Goal: Task Accomplishment & Management: Manage account settings

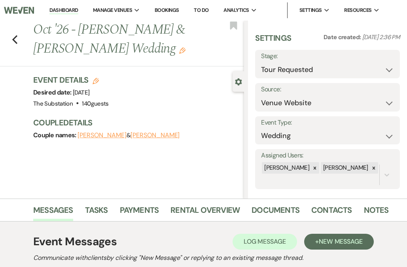
select select "2"
select select "5"
click at [64, 9] on link "Dashboard" at bounding box center [63, 11] width 28 height 8
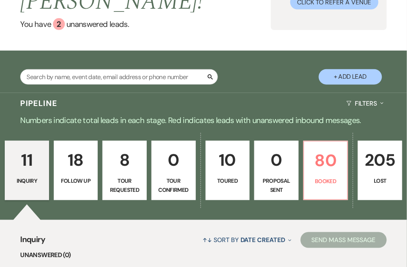
scroll to position [93, 0]
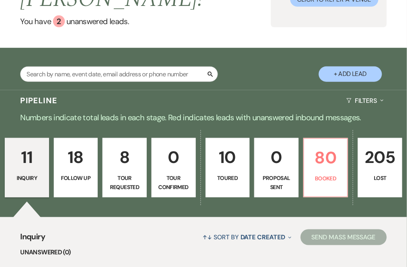
click at [136, 174] on p "Tour Requested" at bounding box center [125, 183] width 34 height 18
select select "2"
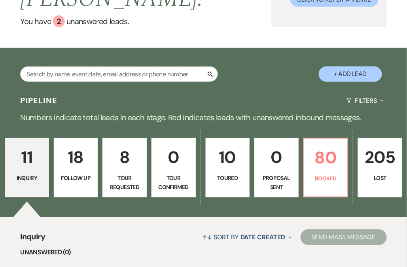
select select "2"
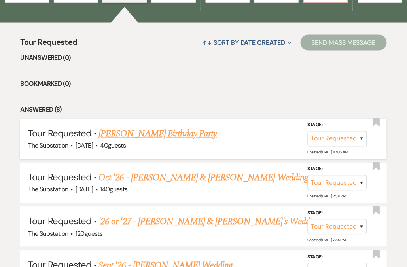
scroll to position [288, 0]
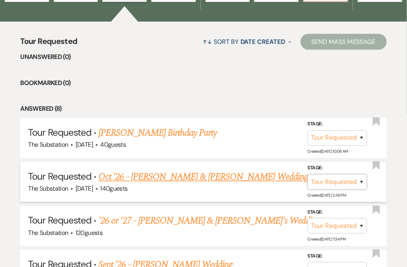
click at [363, 174] on select "Inquiry Follow Up Tour Requested Tour Confirmed Toured Proposal Sent Booked Lost" at bounding box center [337, 181] width 59 height 15
select select "4"
click at [308, 174] on select "Inquiry Follow Up Tour Requested Tour Confirmed Toured Proposal Sent Booked Lost" at bounding box center [337, 181] width 59 height 15
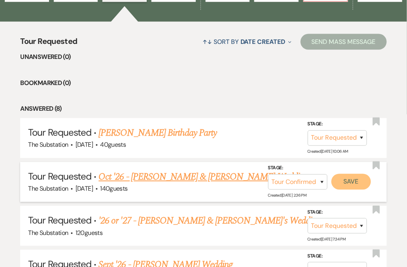
click at [352, 174] on button "Save" at bounding box center [351, 182] width 40 height 16
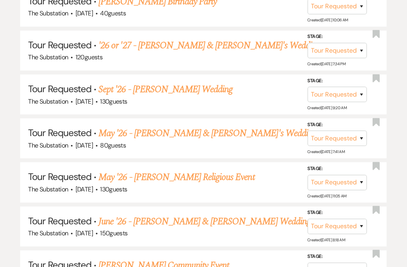
scroll to position [0, 0]
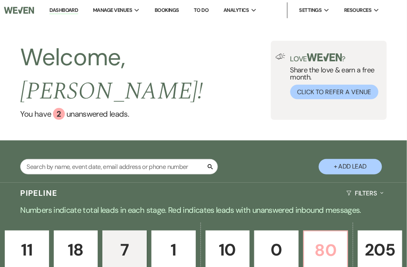
click at [326, 237] on p "80" at bounding box center [326, 250] width 34 height 27
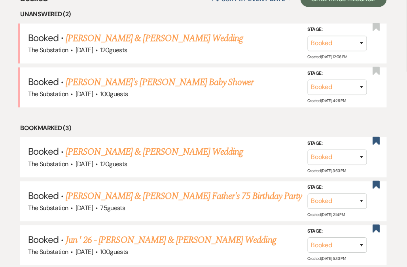
scroll to position [335, 0]
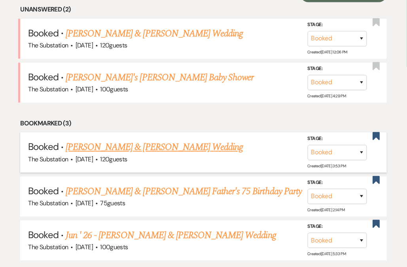
click at [159, 140] on link "[PERSON_NAME] & [PERSON_NAME] Wedding" at bounding box center [154, 147] width 177 height 14
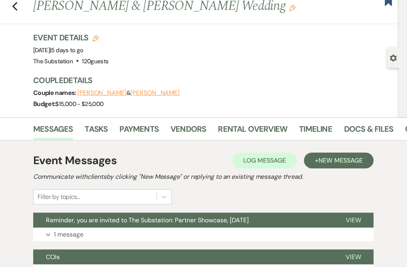
scroll to position [36, 0]
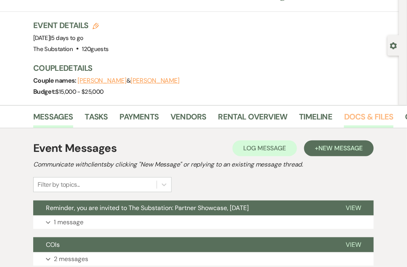
click at [365, 119] on link "Docs & Files" at bounding box center [368, 118] width 49 height 17
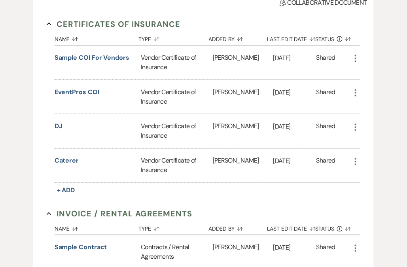
scroll to position [221, 0]
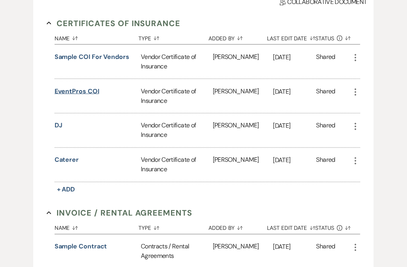
click at [76, 90] on button "EventPros COI" at bounding box center [77, 91] width 45 height 9
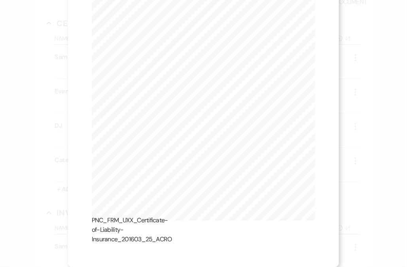
scroll to position [0, 0]
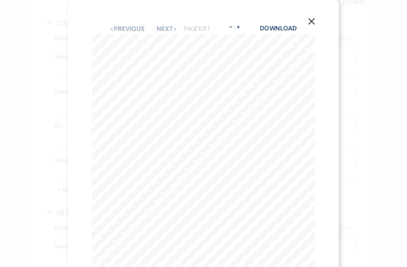
click at [312, 25] on icon "X" at bounding box center [311, 21] width 7 height 7
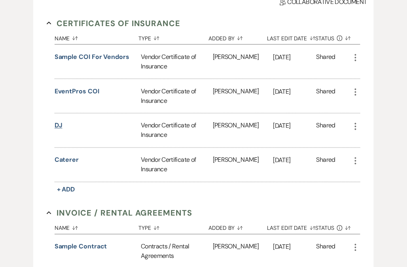
click at [58, 125] on button "DJ" at bounding box center [59, 125] width 8 height 9
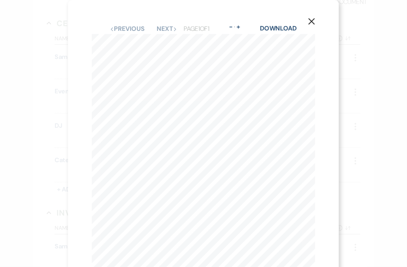
click at [312, 21] on icon "X" at bounding box center [311, 21] width 7 height 7
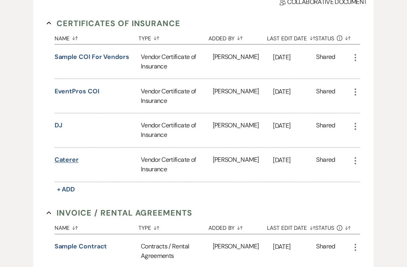
click at [68, 160] on button "Caterer" at bounding box center [67, 159] width 24 height 9
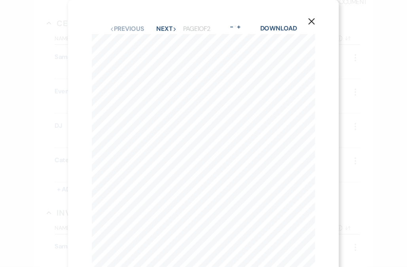
click at [311, 20] on icon "X" at bounding box center [311, 21] width 7 height 7
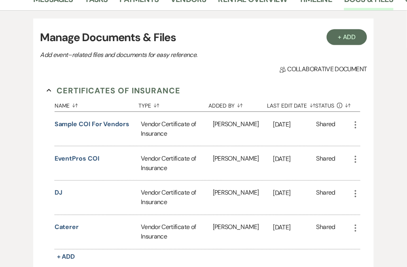
scroll to position [98, 0]
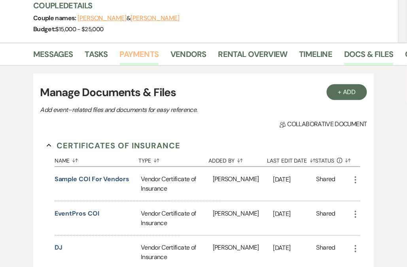
click at [131, 53] on link "Payments" at bounding box center [139, 56] width 39 height 17
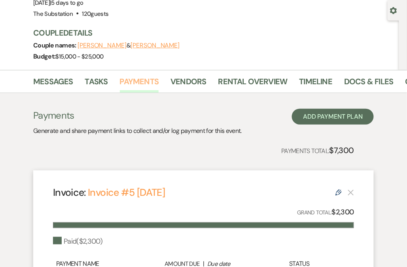
scroll to position [74, 0]
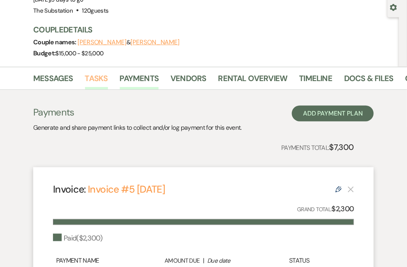
click at [100, 79] on link "Tasks" at bounding box center [96, 80] width 23 height 17
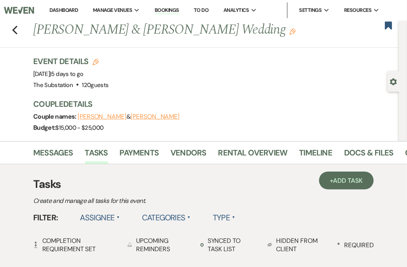
click at [102, 217] on label "Assignee ▲" at bounding box center [100, 217] width 40 height 14
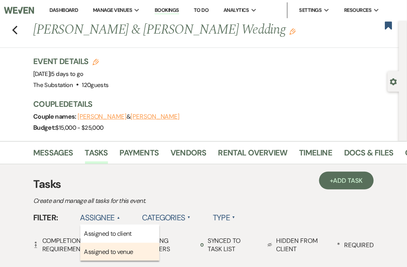
click at [100, 252] on li "Assigned to venue" at bounding box center [119, 252] width 79 height 18
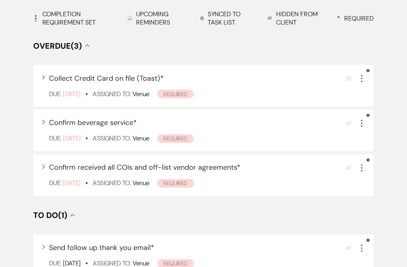
scroll to position [228, 0]
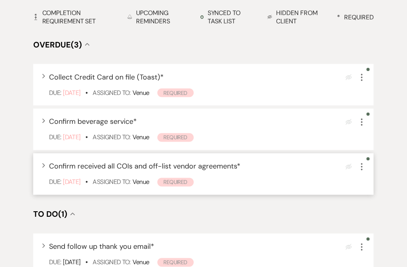
click at [364, 170] on icon "More" at bounding box center [361, 166] width 9 height 9
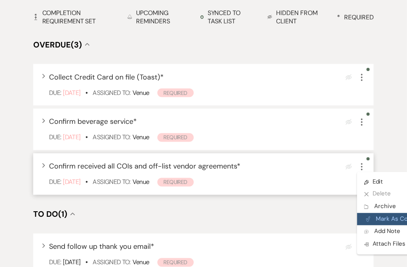
click at [372, 217] on button "Plan Portal Link Mark As Complete" at bounding box center [396, 219] width 78 height 13
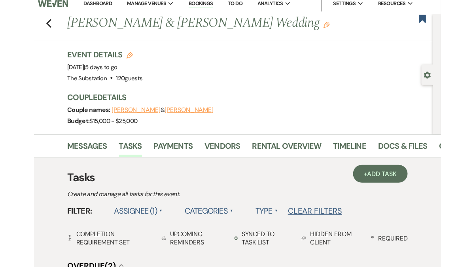
scroll to position [0, 0]
